Goal: Check status

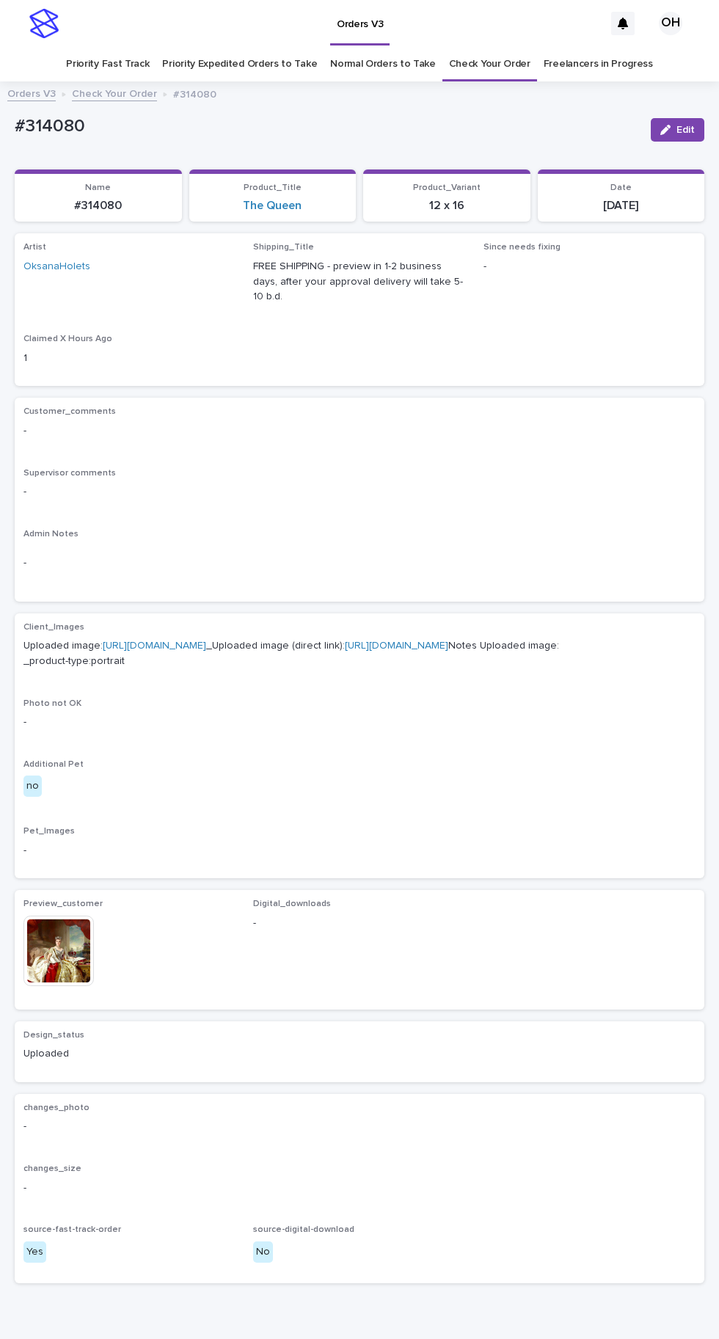
scroll to position [46, 0]
click at [507, 47] on link "Check Your Order" at bounding box center [489, 64] width 81 height 34
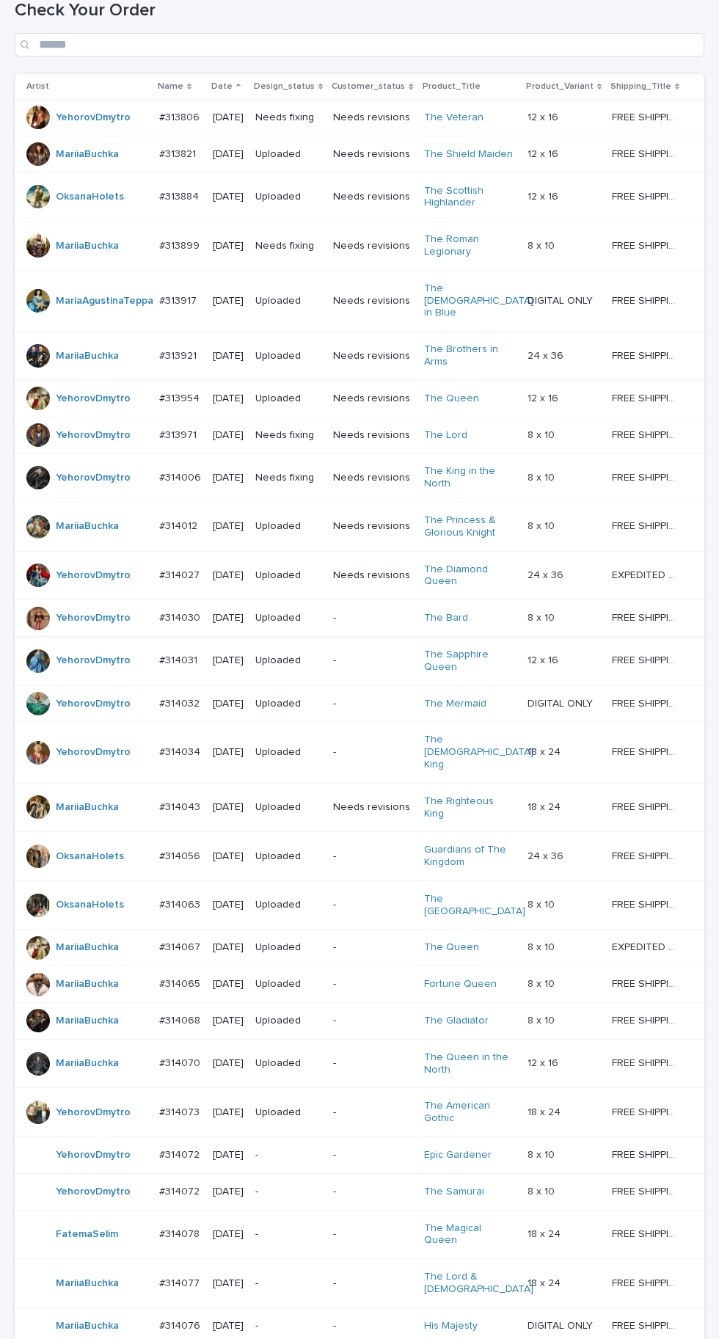
scroll to position [513, 0]
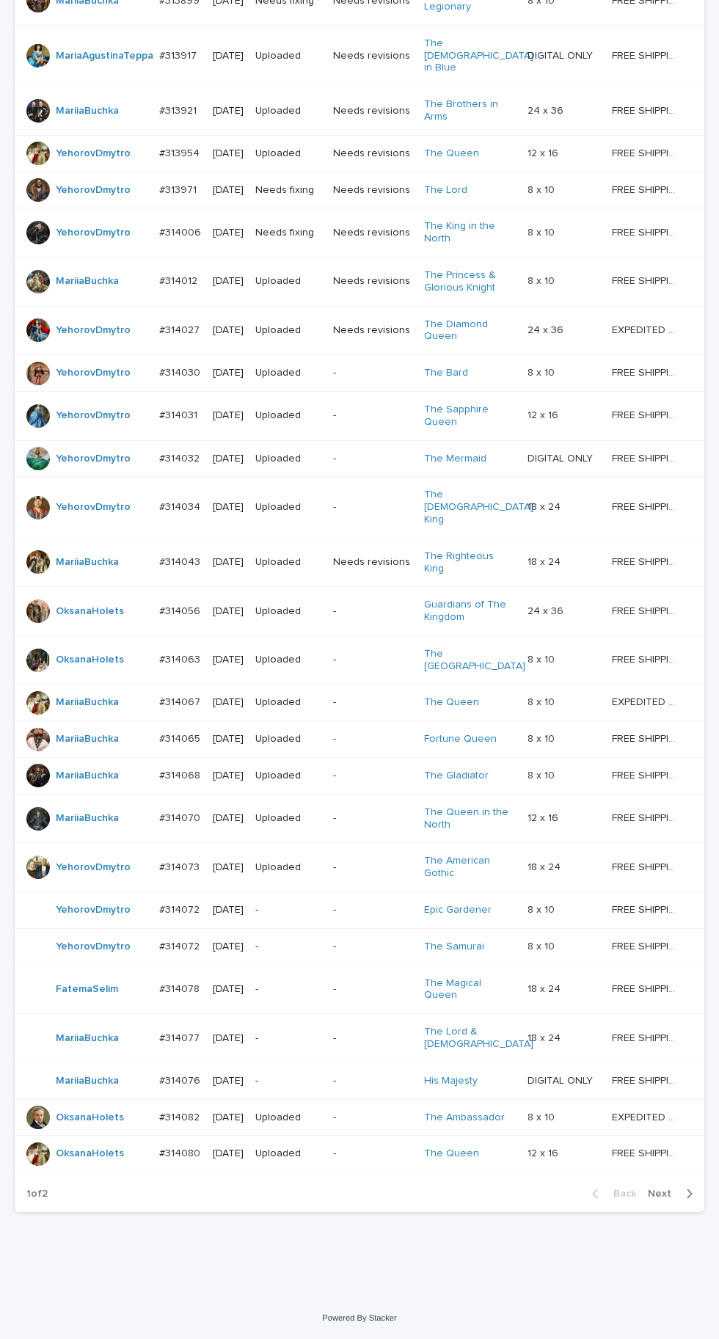
click at [669, 1199] on span "Next" at bounding box center [664, 1193] width 32 height 10
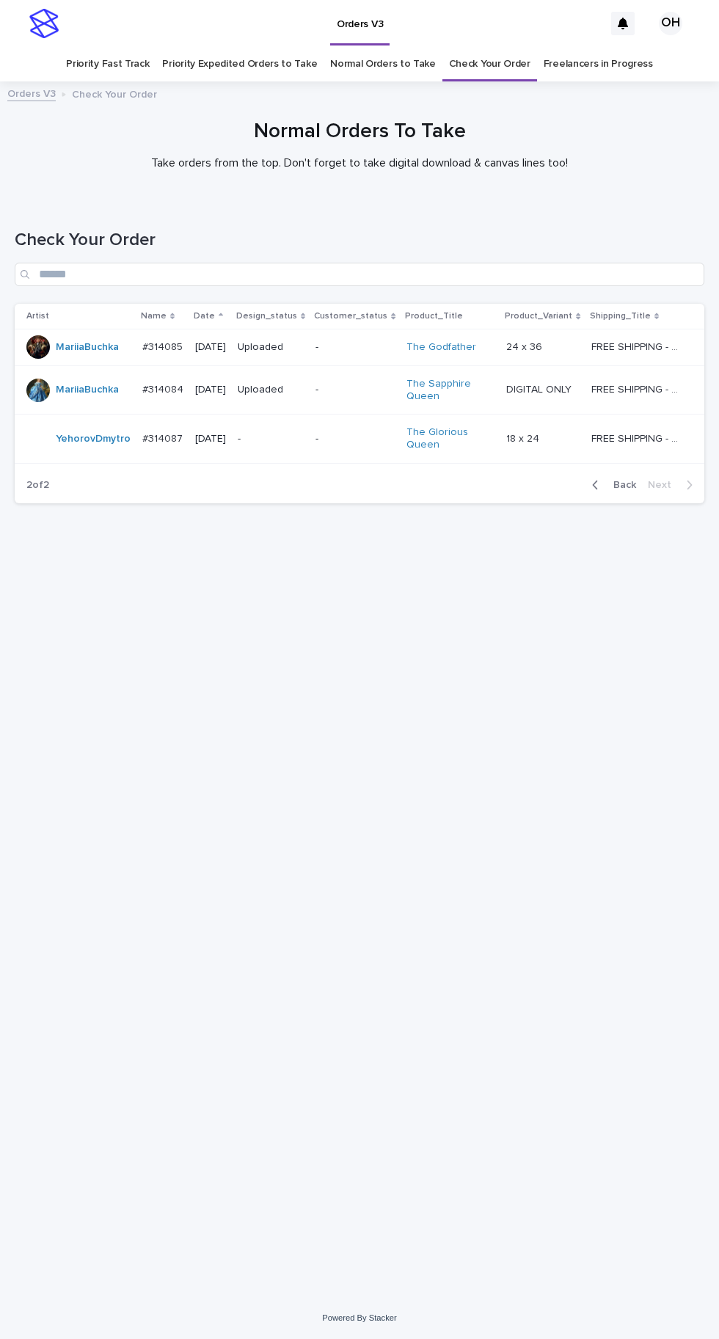
click at [164, 445] on p "#314087" at bounding box center [163, 437] width 43 height 15
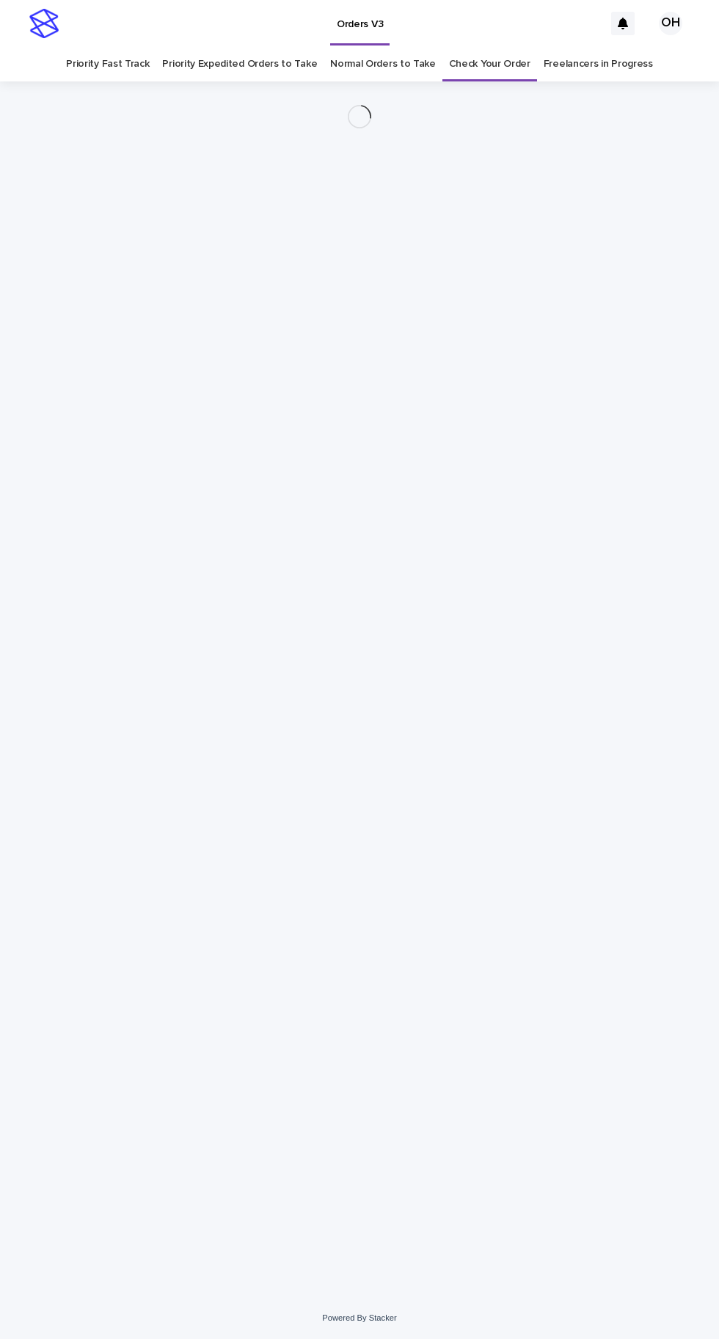
scroll to position [46, 0]
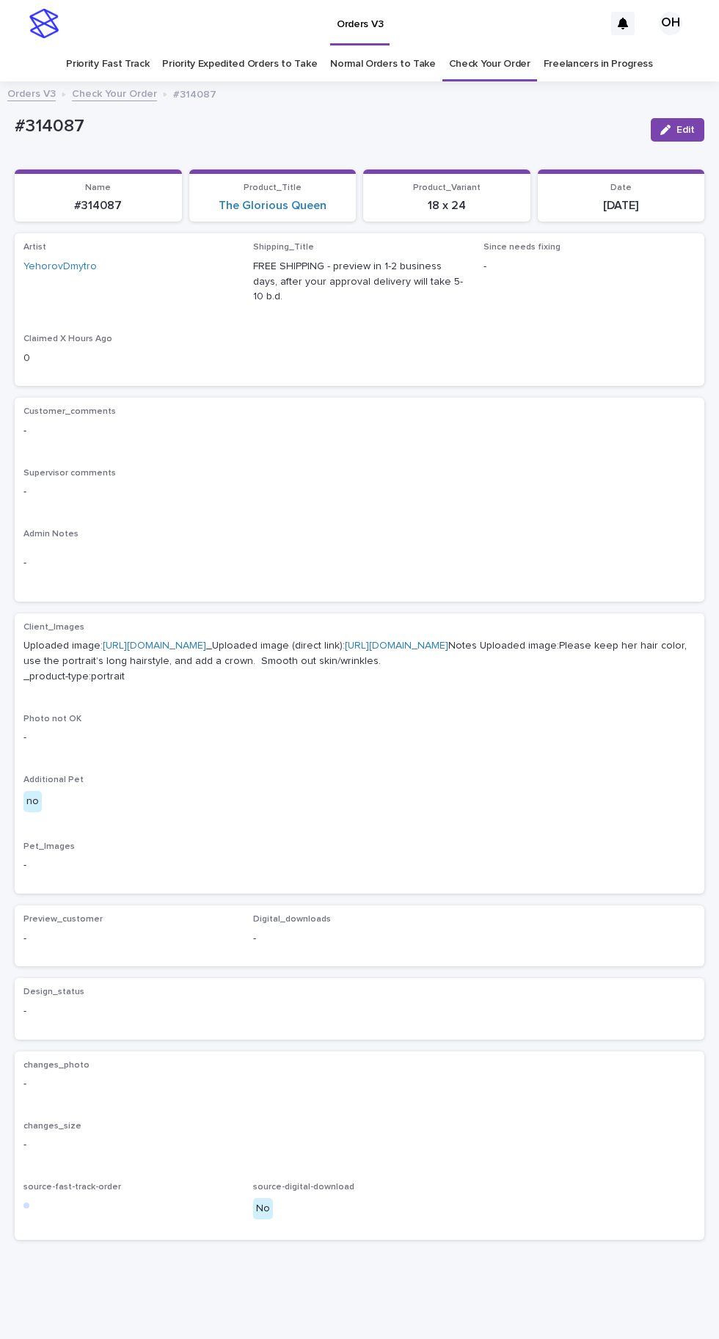
click at [206, 640] on link "[URL][DOMAIN_NAME]" at bounding box center [154, 645] width 103 height 10
